Goal: Ask a question

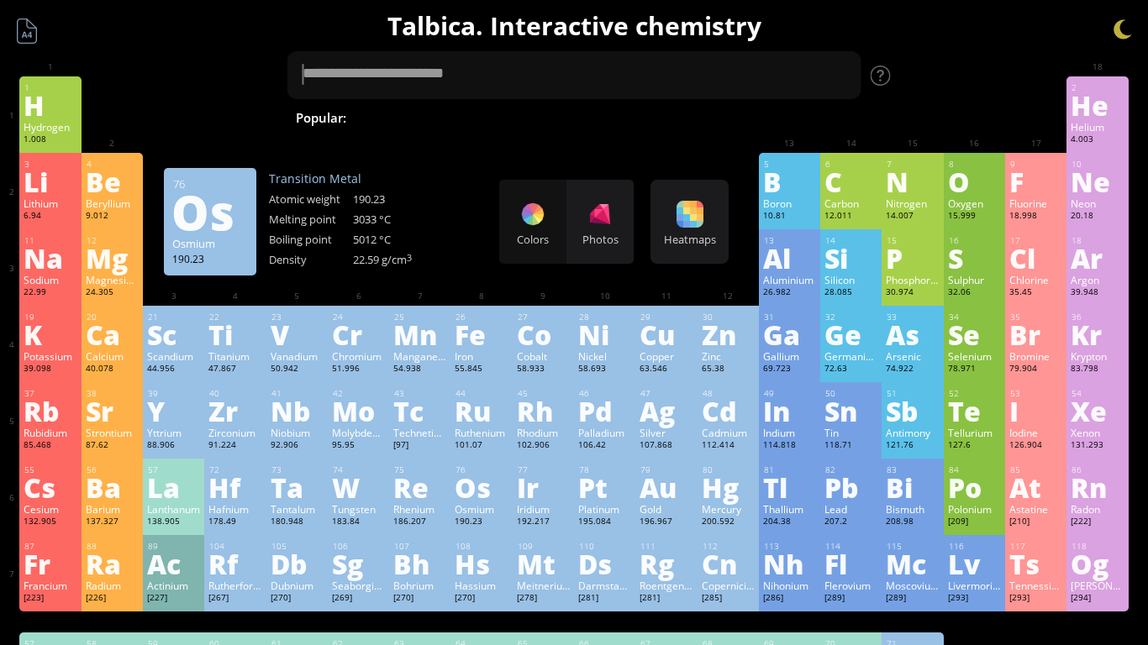
click at [473, 518] on div "190.23" at bounding box center [481, 522] width 53 height 13
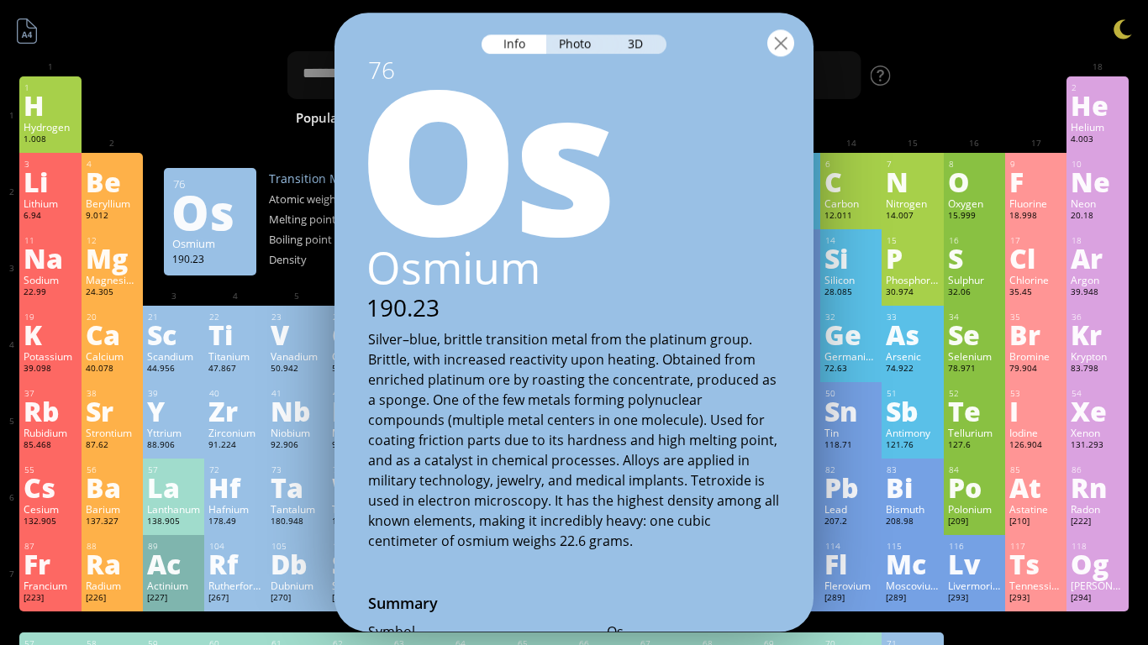
click at [783, 53] on div at bounding box center [780, 42] width 27 height 27
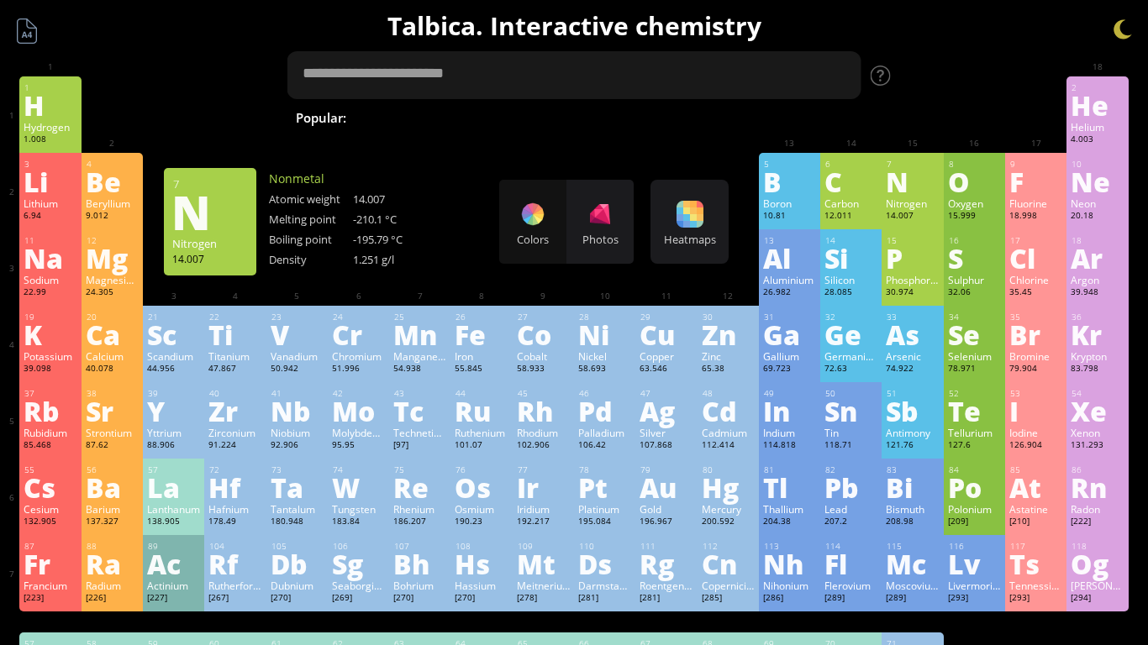
click at [786, 70] on textarea at bounding box center [574, 75] width 574 height 48
type textarea "*"
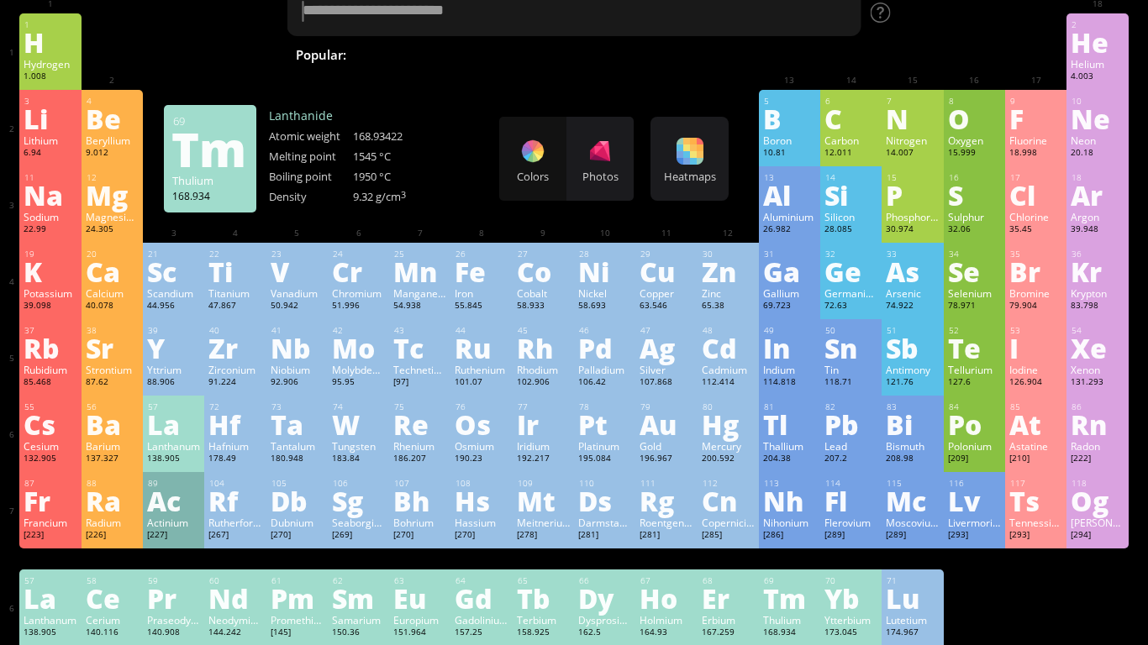
scroll to position [56, 0]
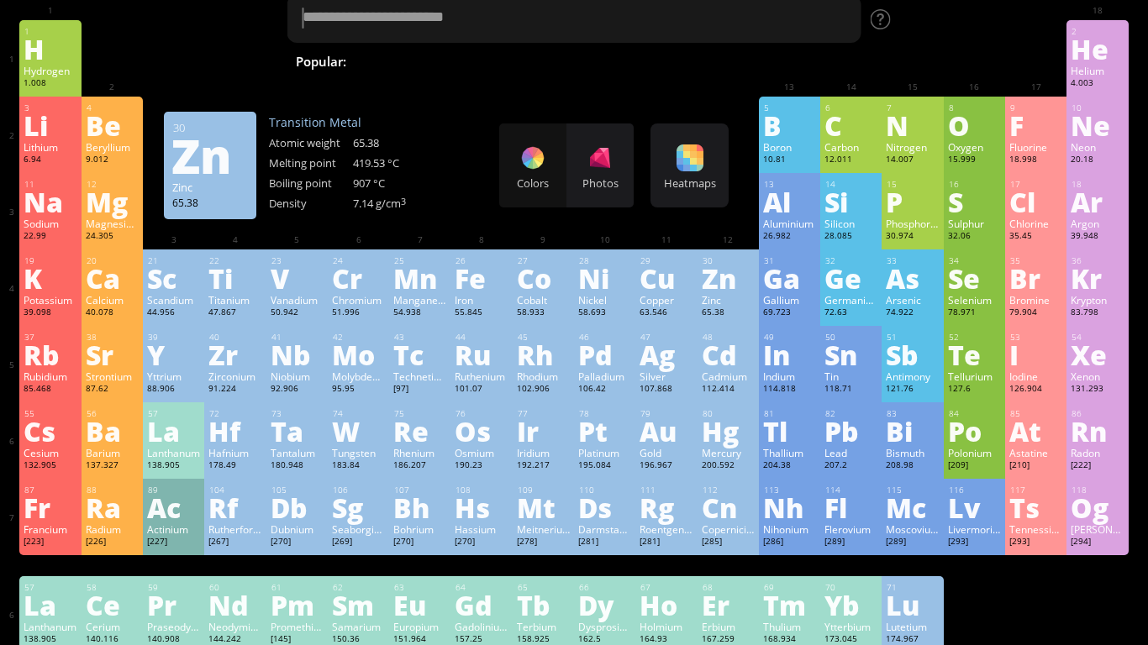
click at [563, 24] on textarea at bounding box center [574, 19] width 574 height 48
type textarea "*"
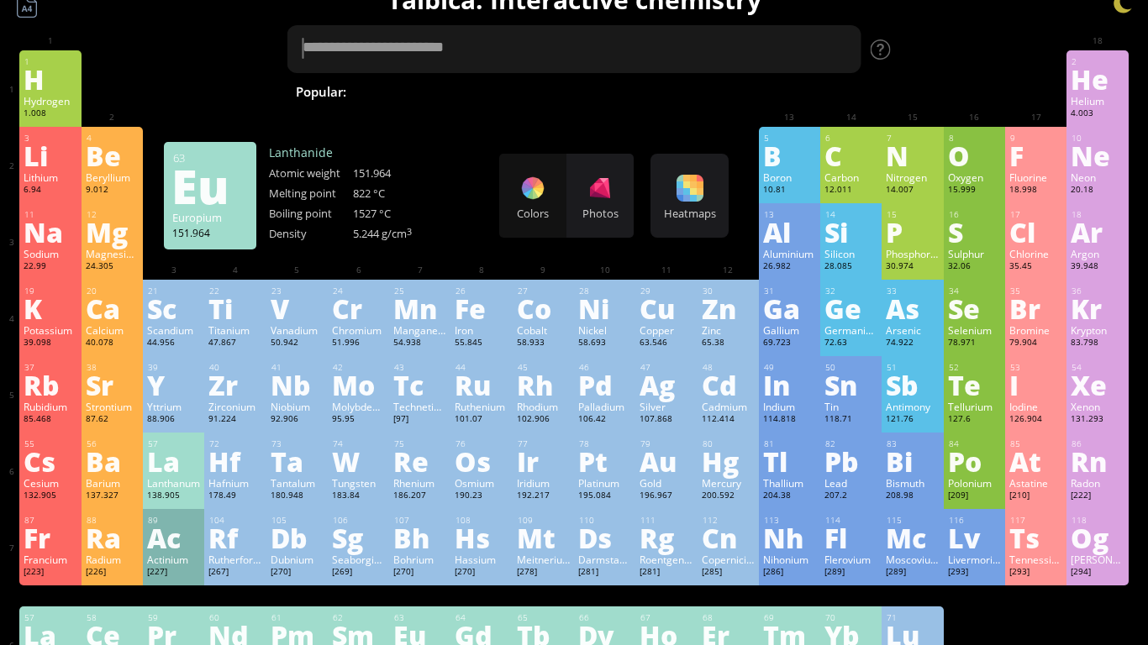
scroll to position [34, 0]
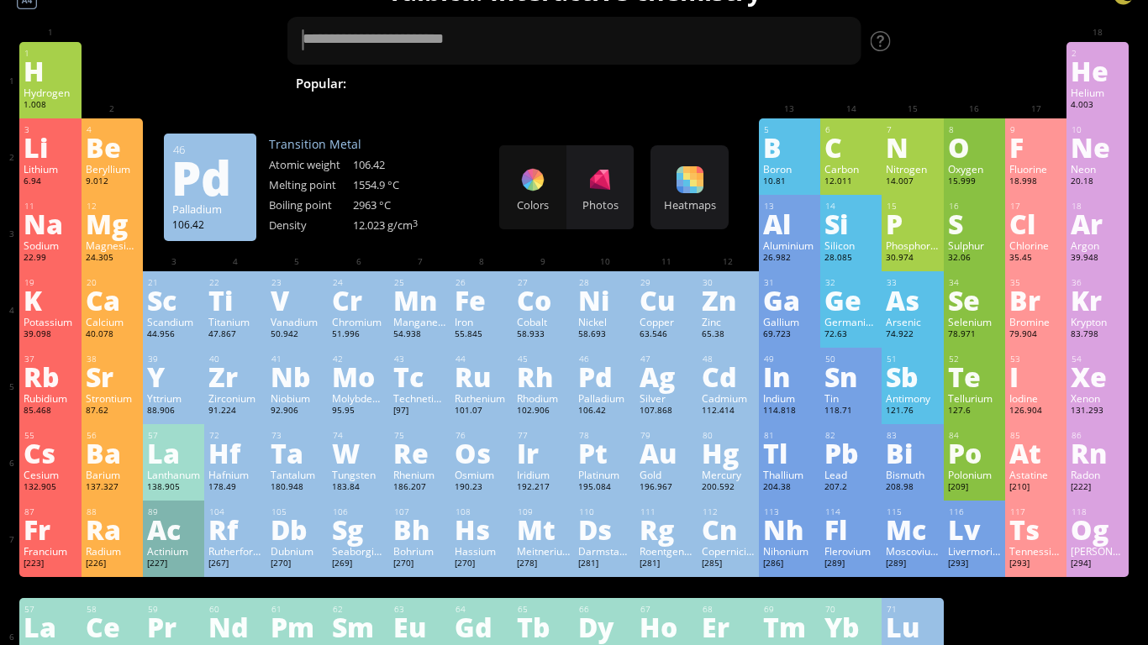
click at [584, 405] on div "106.42" at bounding box center [604, 411] width 53 height 13
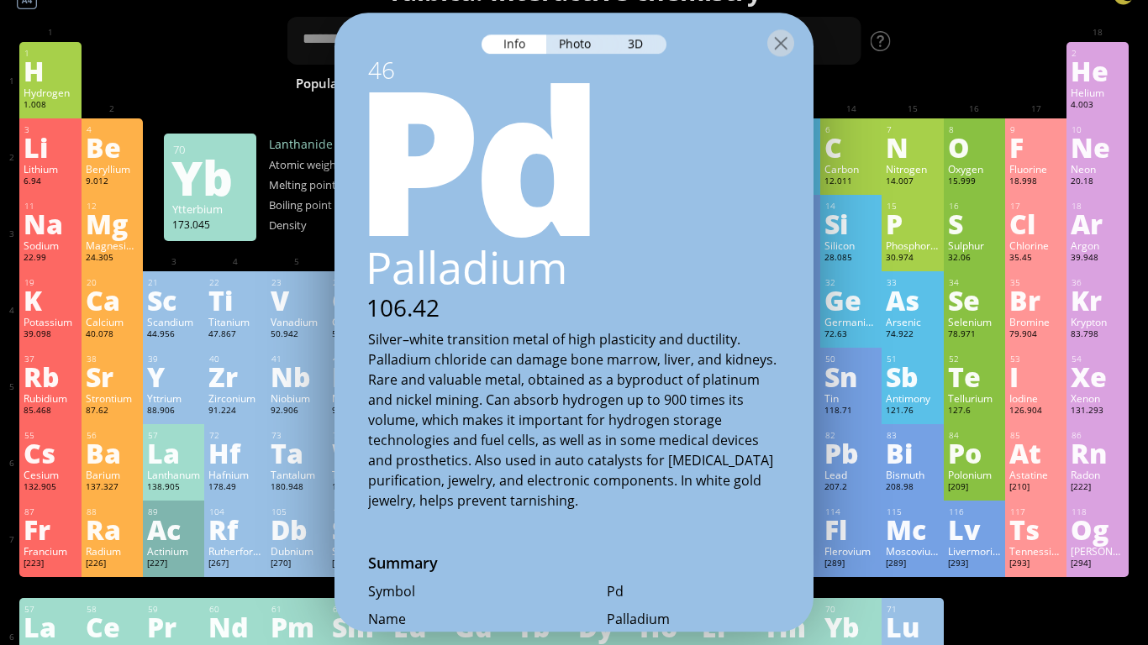
click at [844, 640] on div "Yb" at bounding box center [850, 626] width 53 height 27
